Goal: Information Seeking & Learning: Learn about a topic

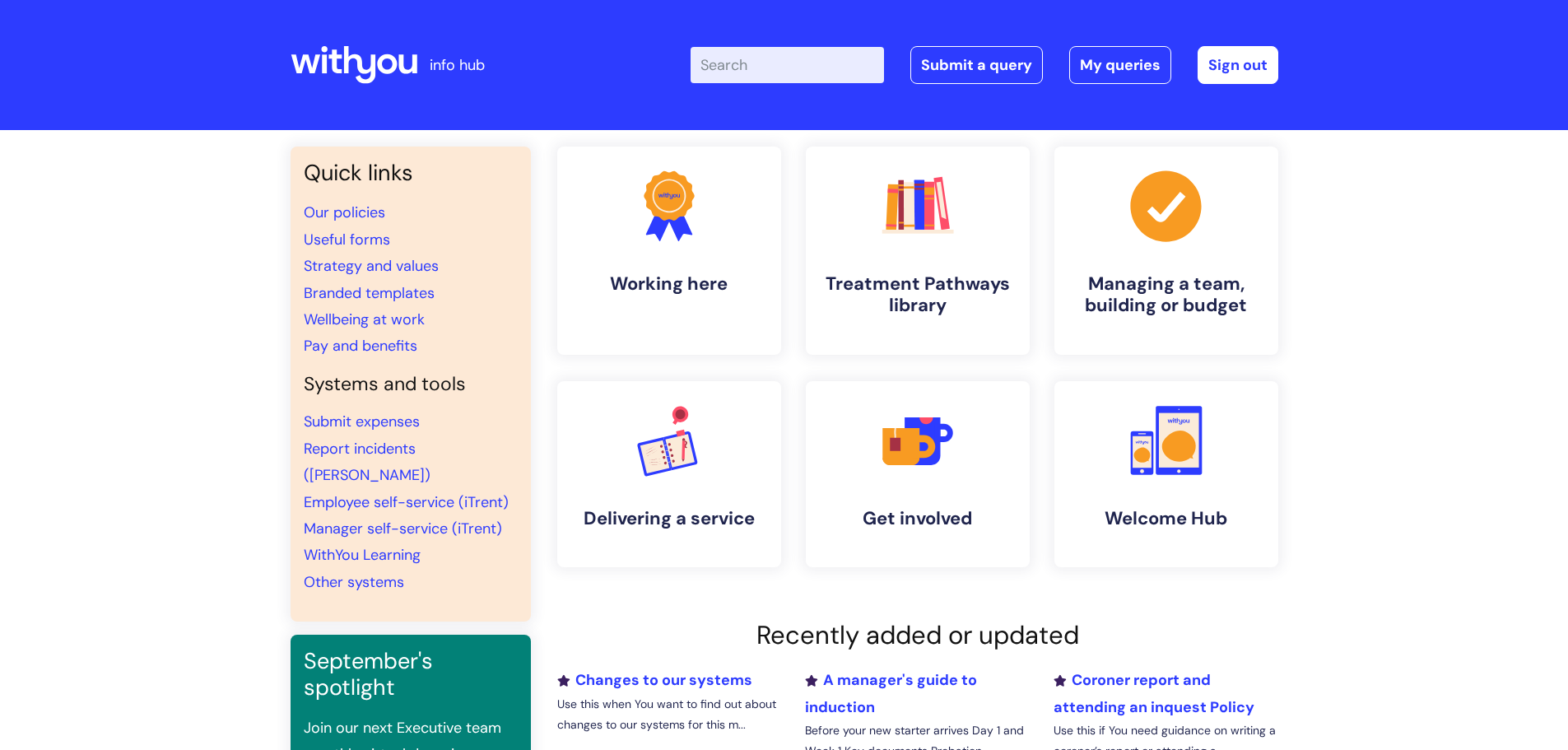
click at [368, 226] on li "Useful forms" at bounding box center [410, 240] width 214 height 26
click at [364, 207] on link "Our policies" at bounding box center [343, 212] width 81 height 20
click at [664, 309] on link ".cls-1{fill:#f89b22;}.cls-1,.cls-2,.cls-3{stroke-width:0px;}.cls-2{fill:#2d3cff…" at bounding box center [669, 251] width 227 height 212
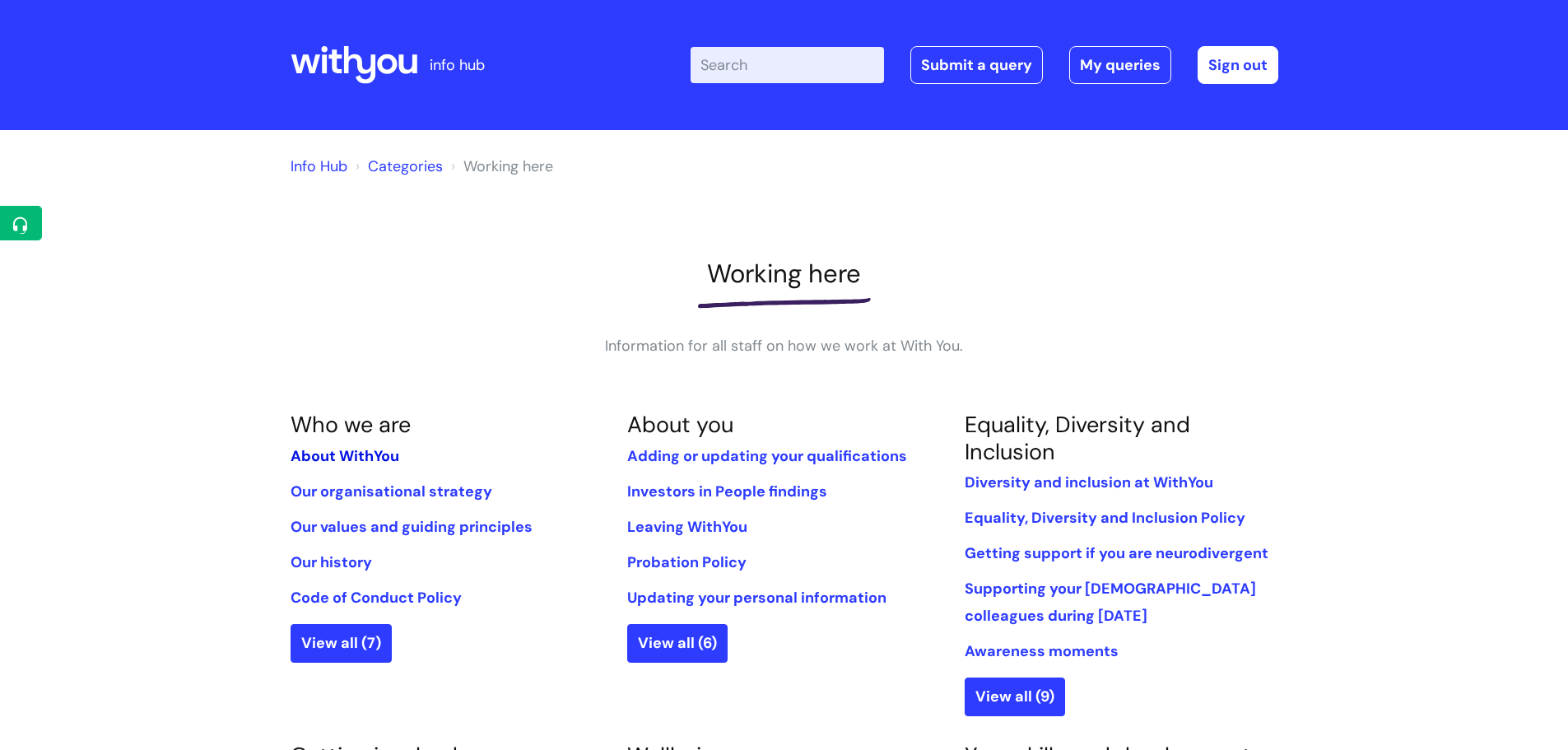
click at [366, 449] on link "About WithYou" at bounding box center [344, 455] width 108 height 20
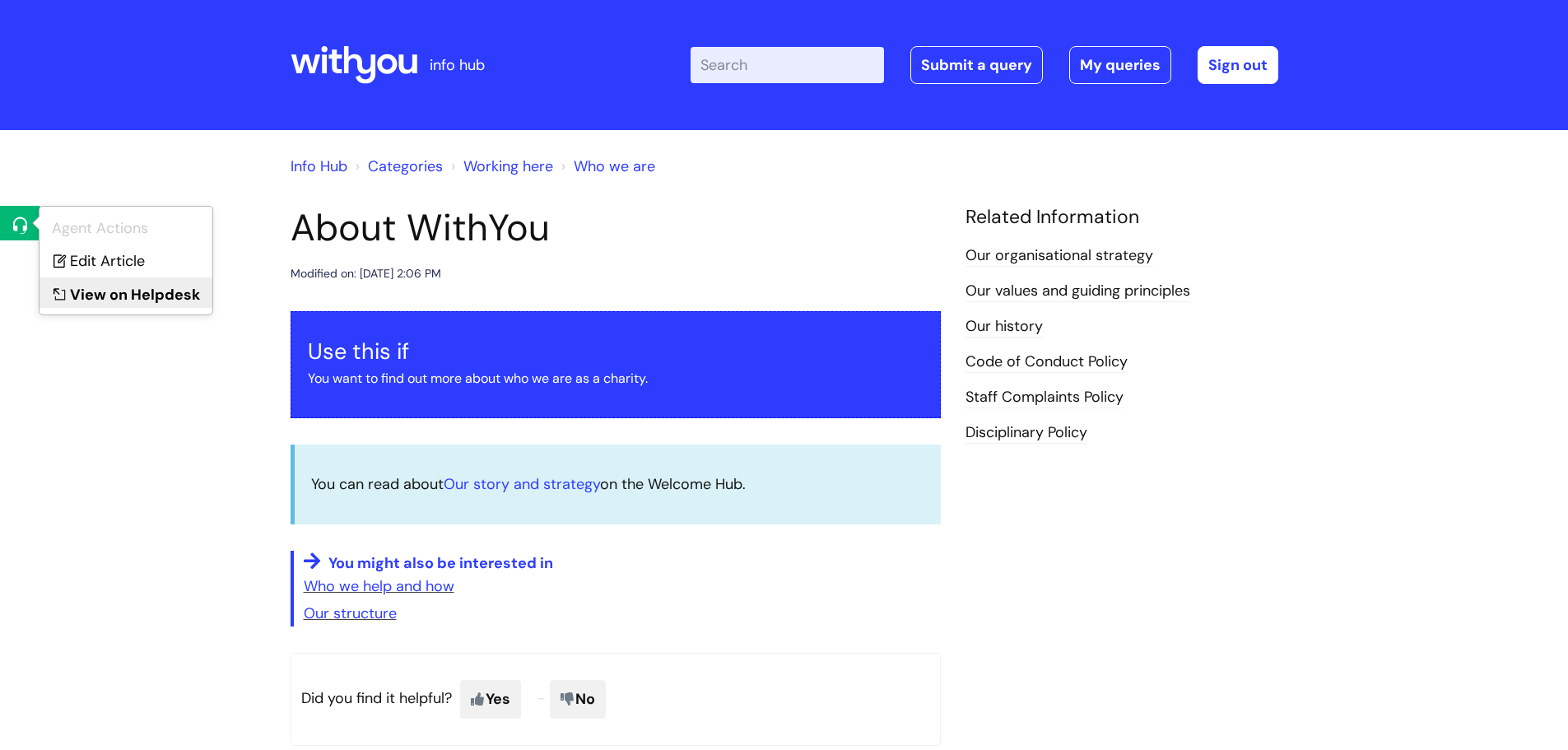
click at [102, 284] on link "View on Helpdesk" at bounding box center [126, 292] width 173 height 31
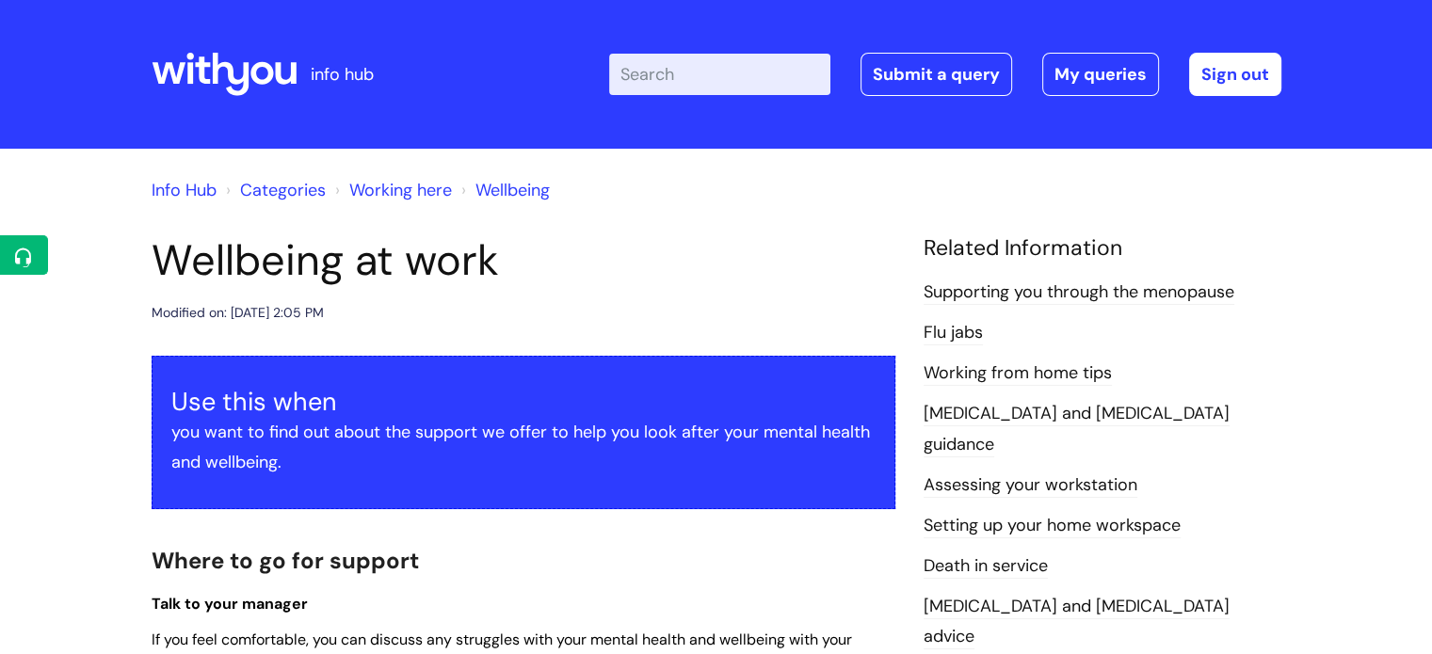
click at [188, 97] on div at bounding box center [224, 74] width 145 height 73
click at [193, 75] on icon at bounding box center [224, 74] width 145 height 45
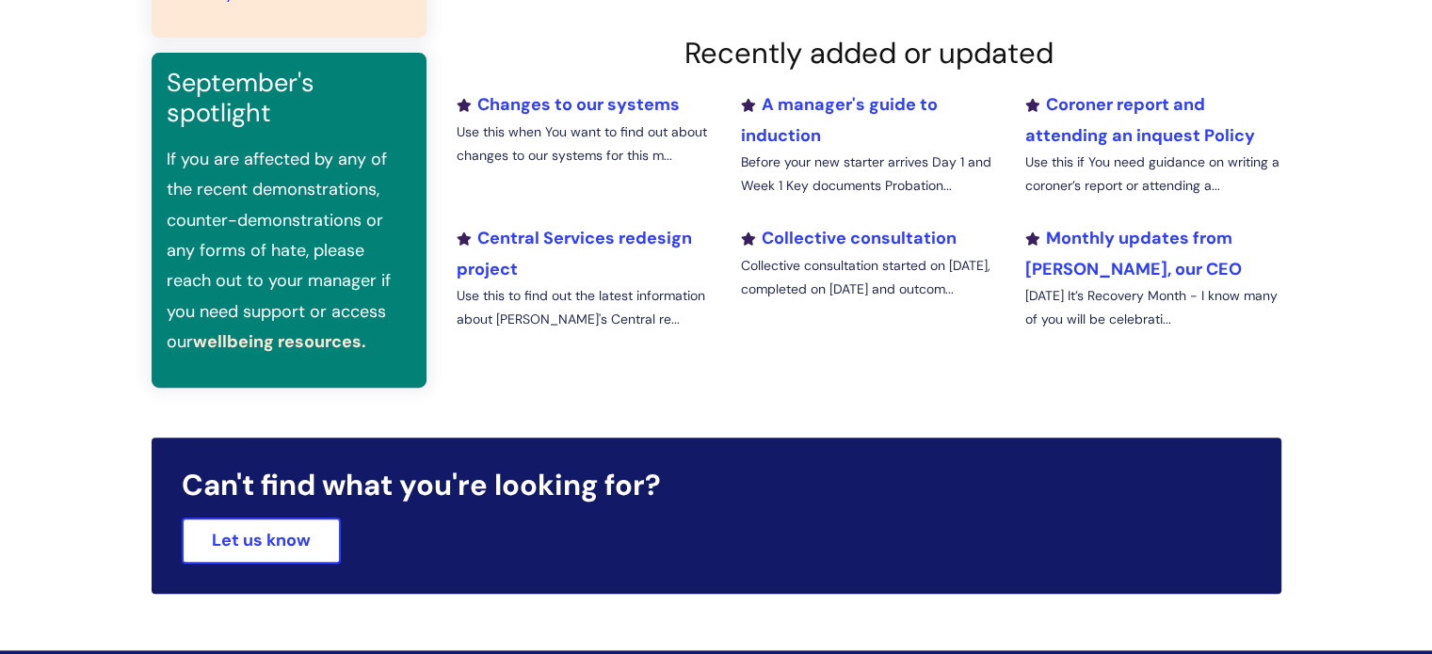
scroll to position [565, 0]
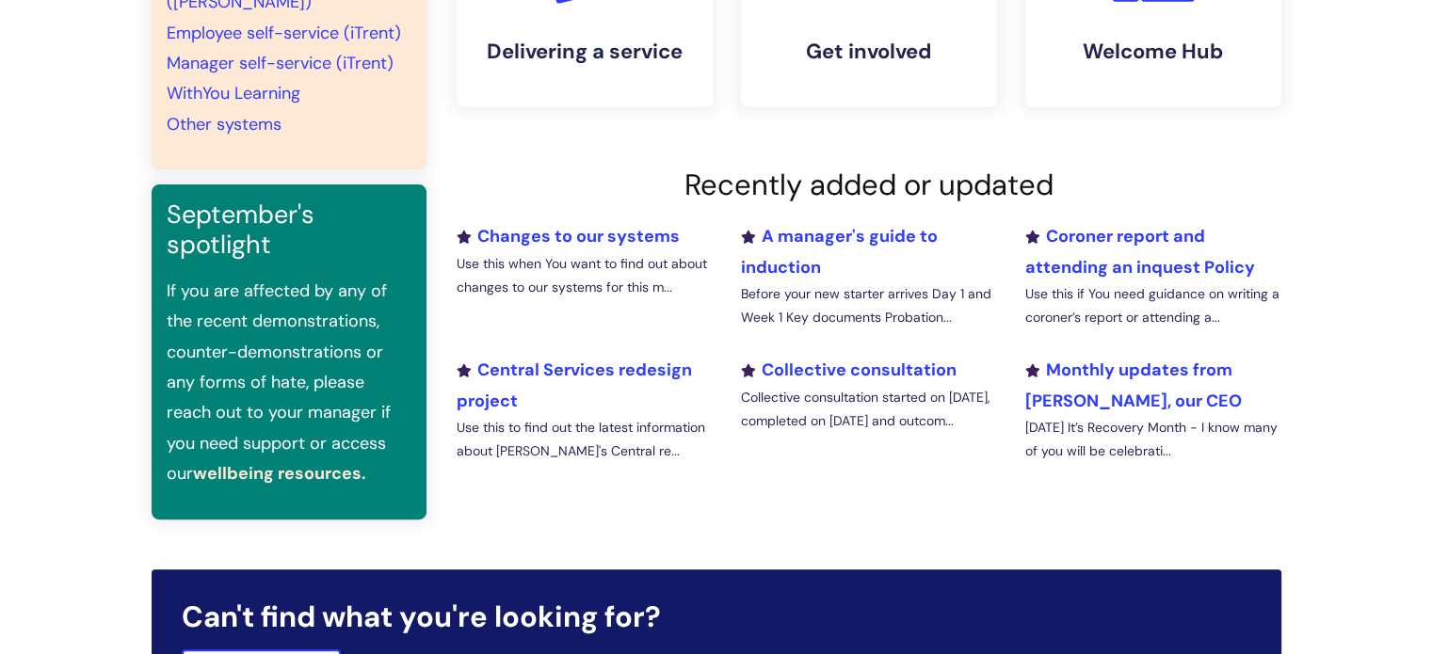
scroll to position [753, 0]
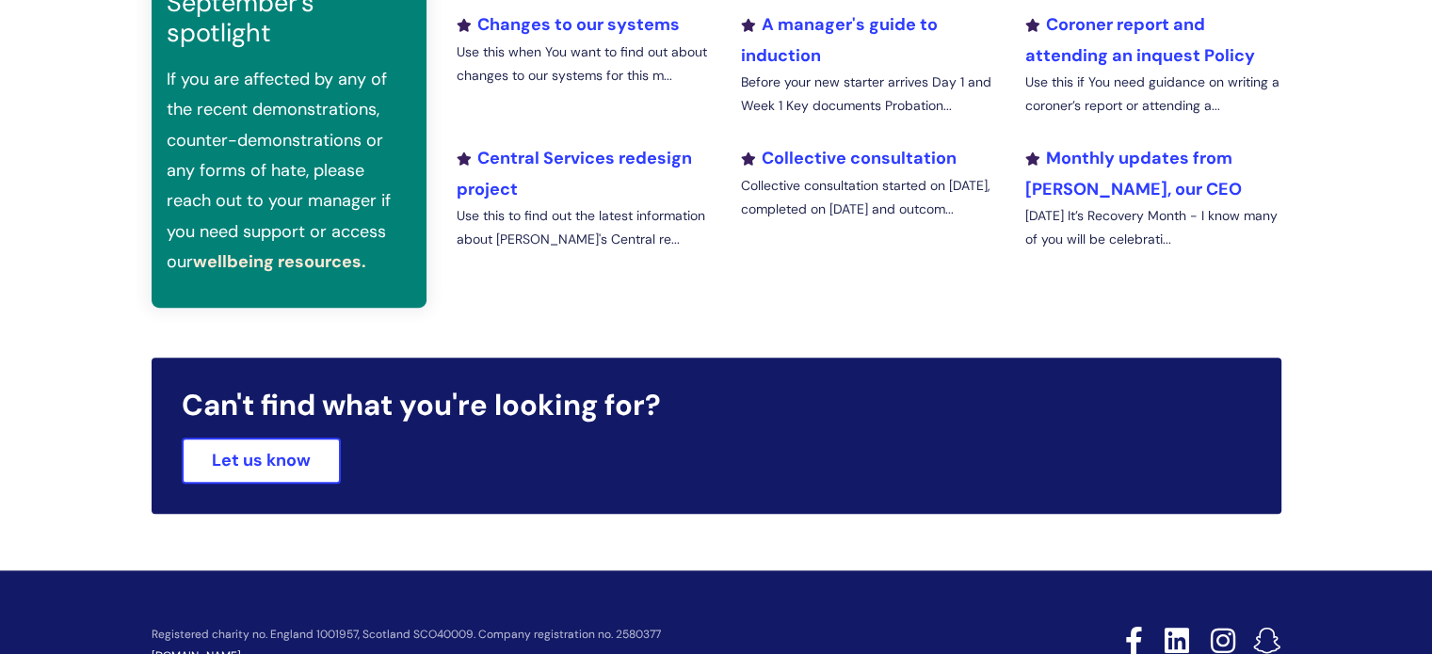
click at [326, 250] on link "wellbeing resources." at bounding box center [279, 261] width 173 height 23
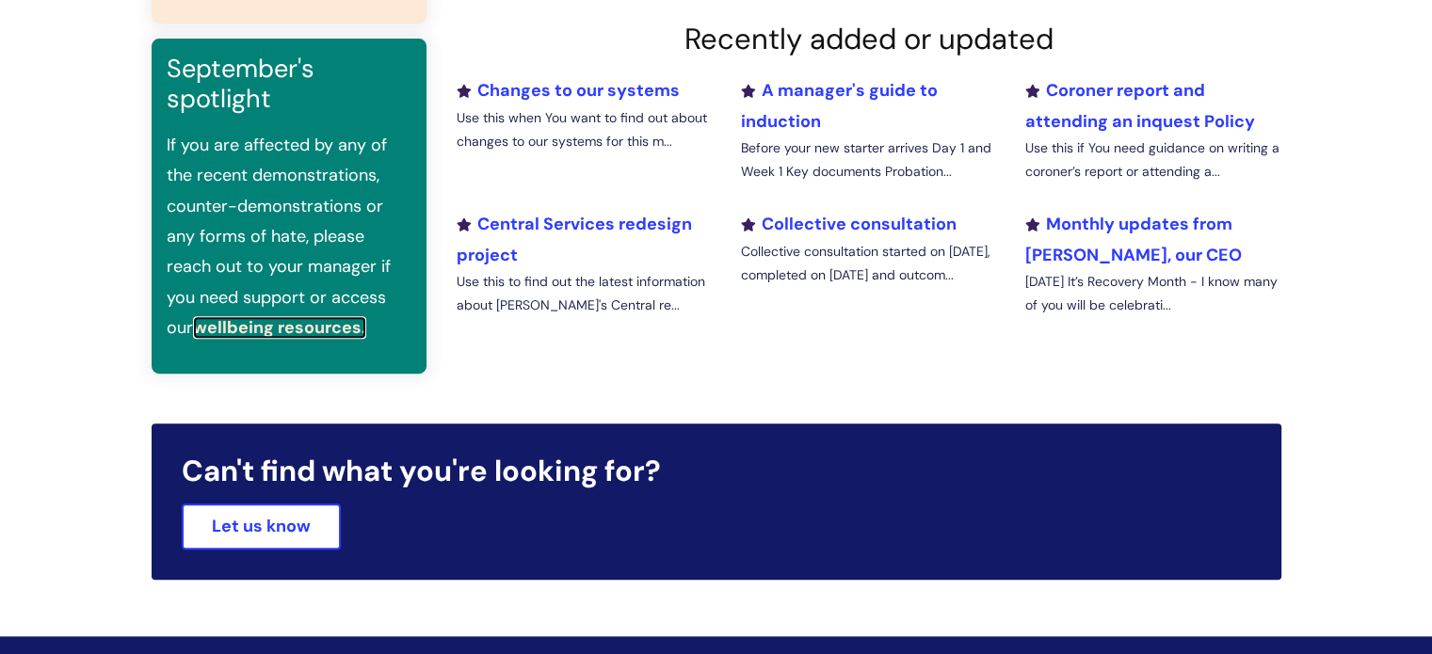
scroll to position [595, 0]
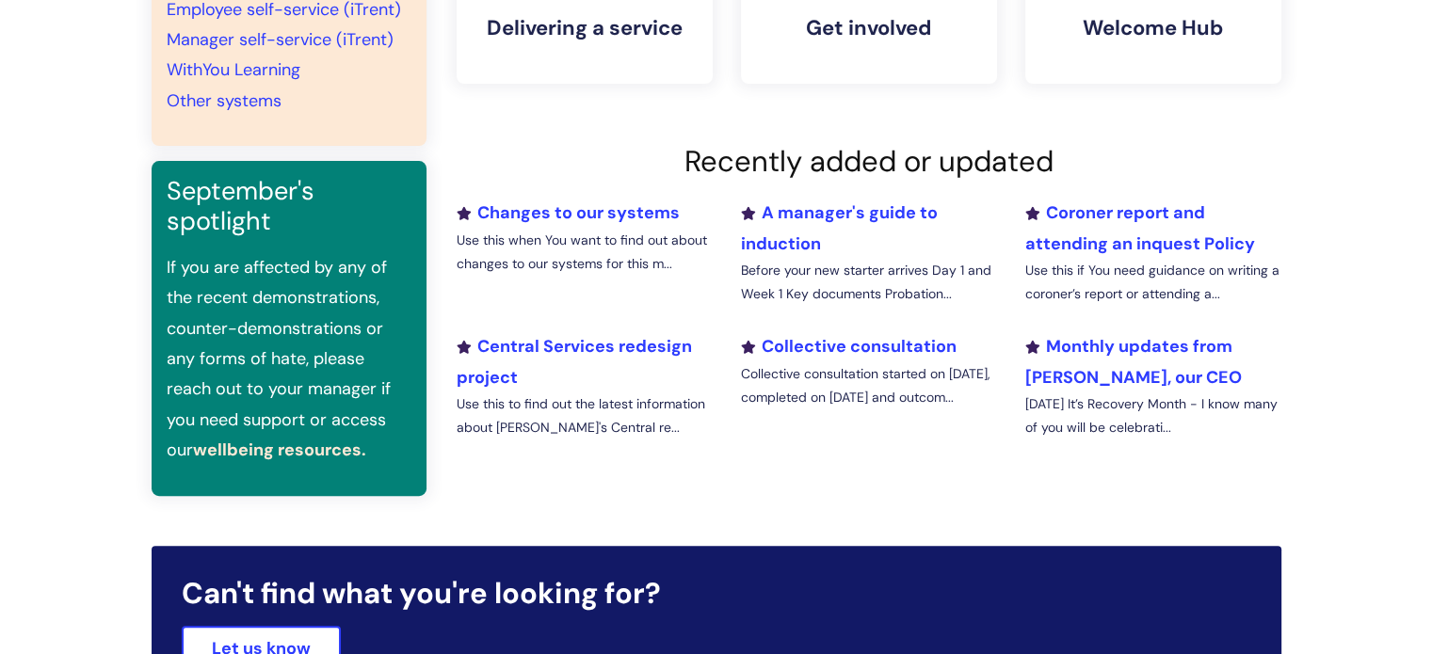
scroll to position [565, 0]
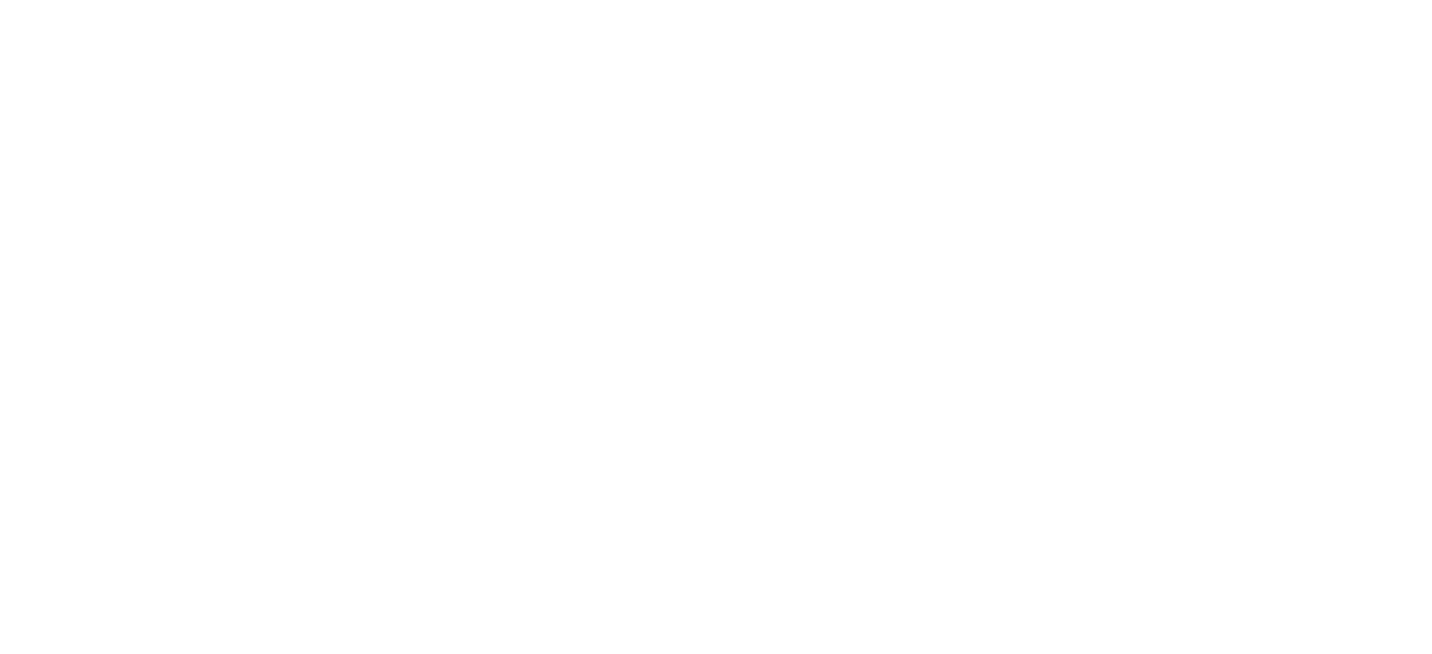
scroll to position [565, 0]
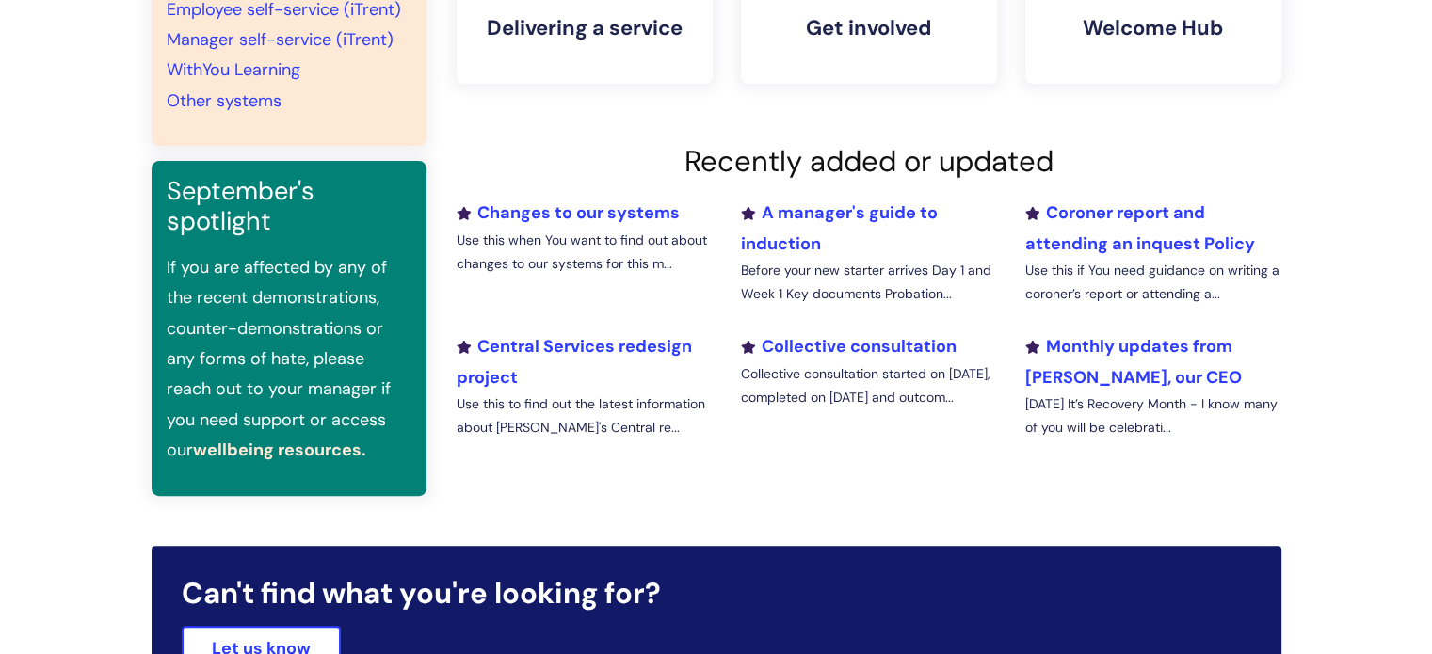
click at [230, 439] on link "wellbeing resources." at bounding box center [279, 450] width 173 height 23
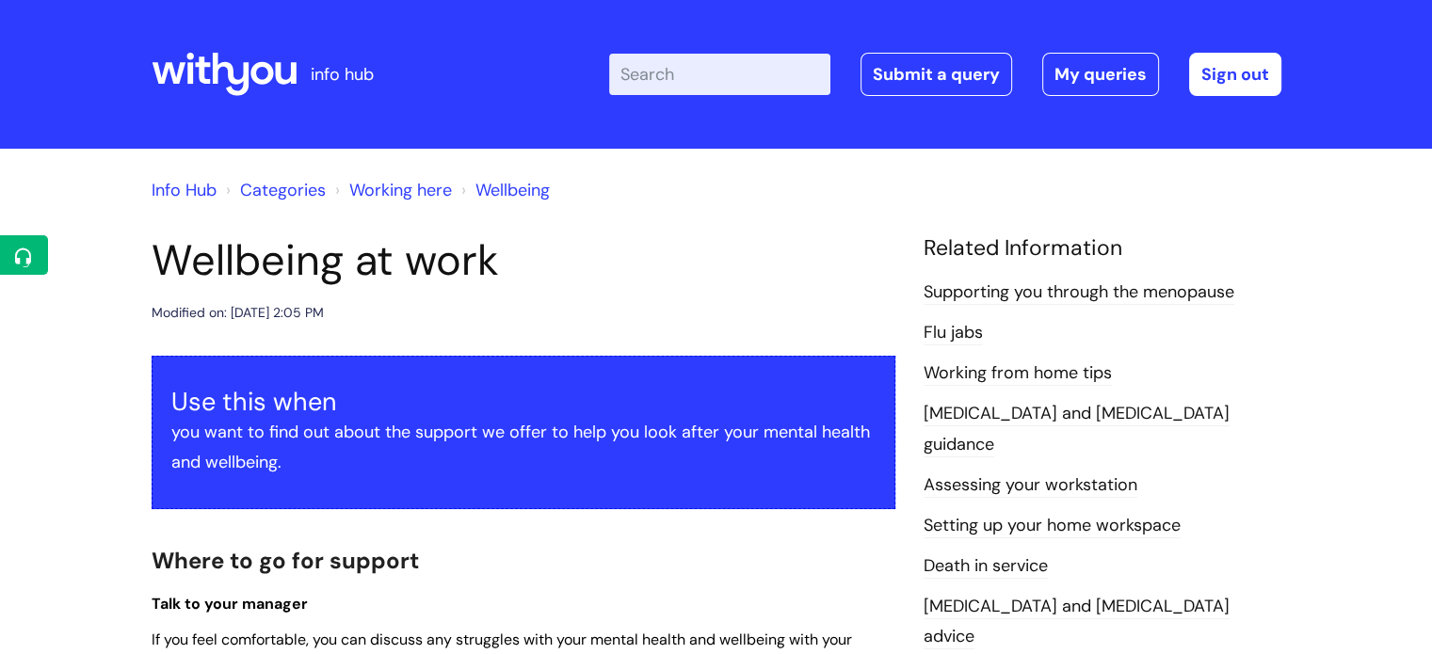
click at [294, 79] on icon at bounding box center [285, 73] width 21 height 22
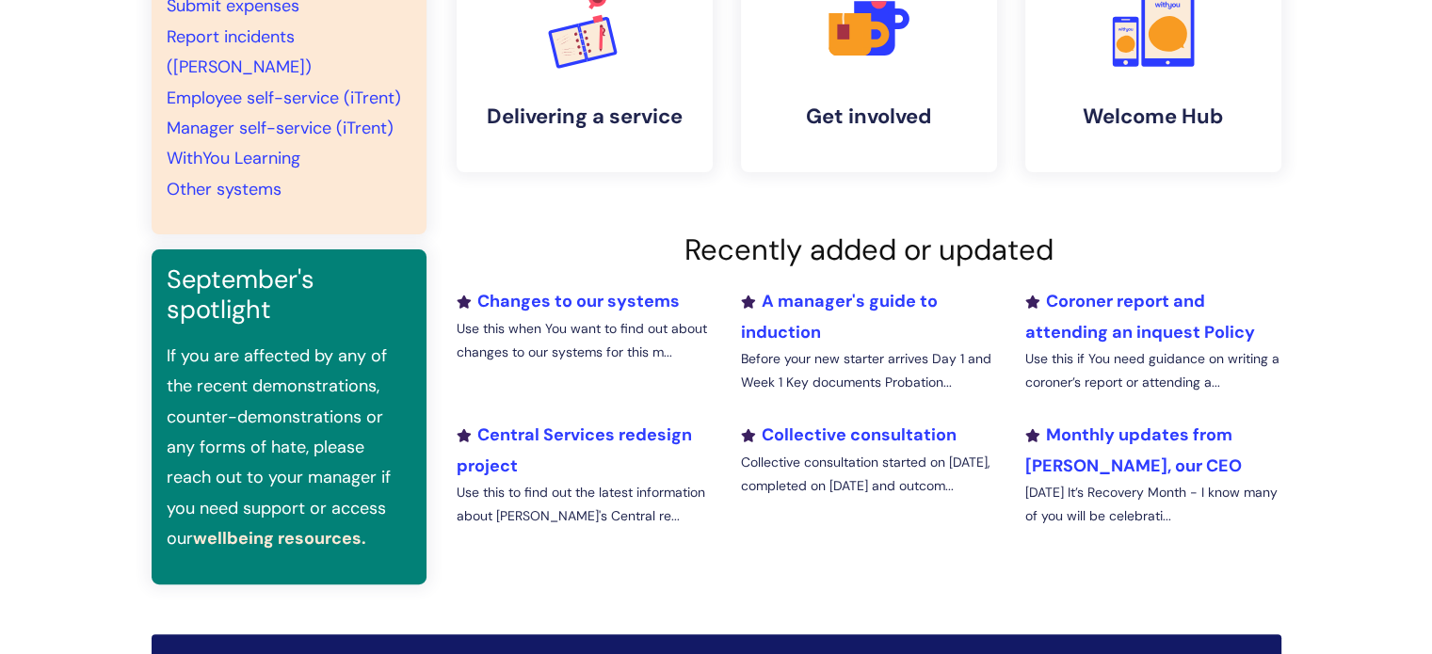
scroll to position [565, 0]
